Goal: Task Accomplishment & Management: Complete application form

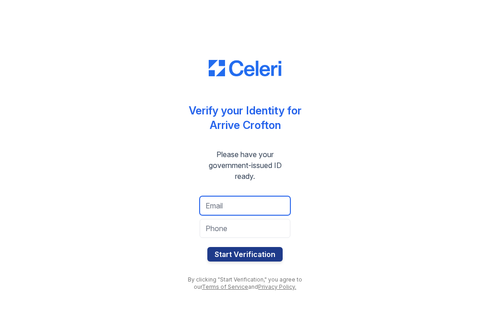
click at [215, 204] on input "email" at bounding box center [245, 205] width 91 height 19
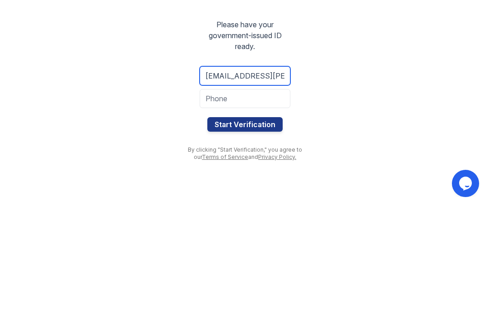
type input "anitaf.david@yahoo.com"
click at [224, 219] on input "tel" at bounding box center [245, 228] width 91 height 19
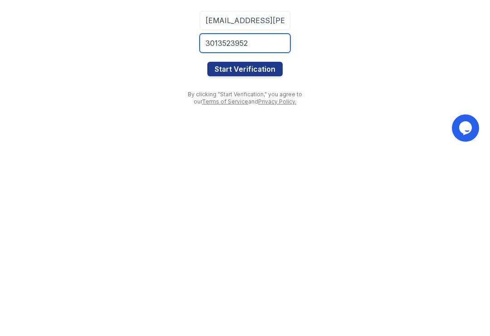
type input "3013523952"
click at [236, 247] on button "Start Verification" at bounding box center [245, 254] width 75 height 15
